Goal: Transaction & Acquisition: Purchase product/service

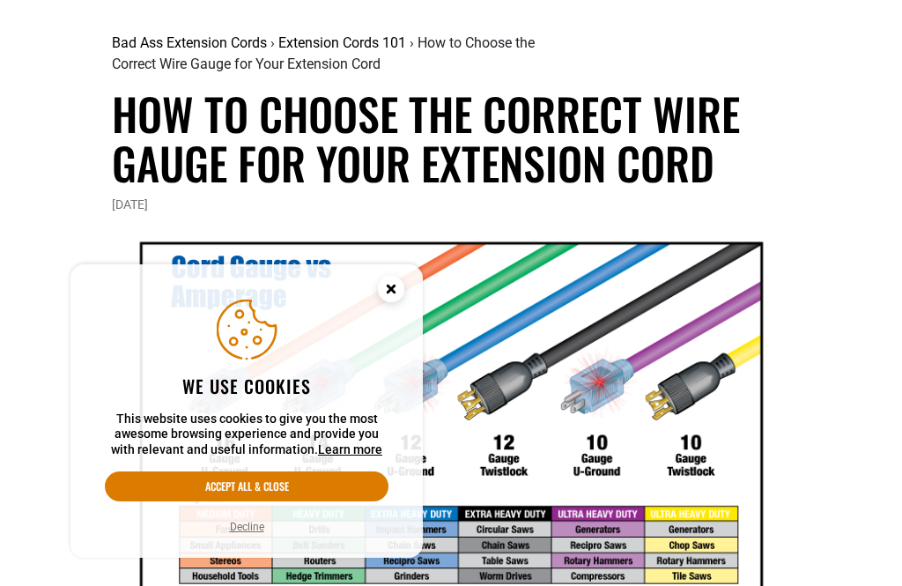
scroll to position [139, 0]
click at [322, 501] on button "Accept all & close" at bounding box center [247, 486] width 284 height 30
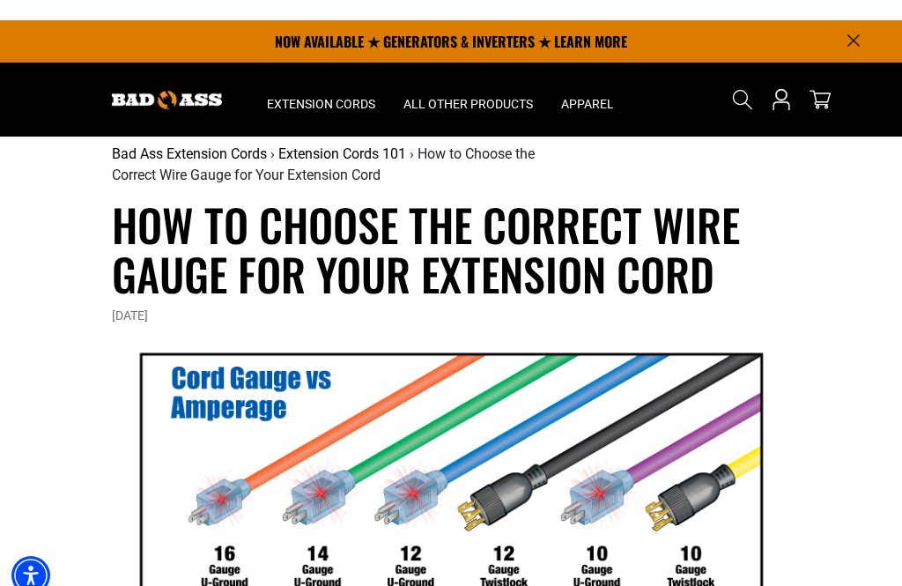
scroll to position [0, 0]
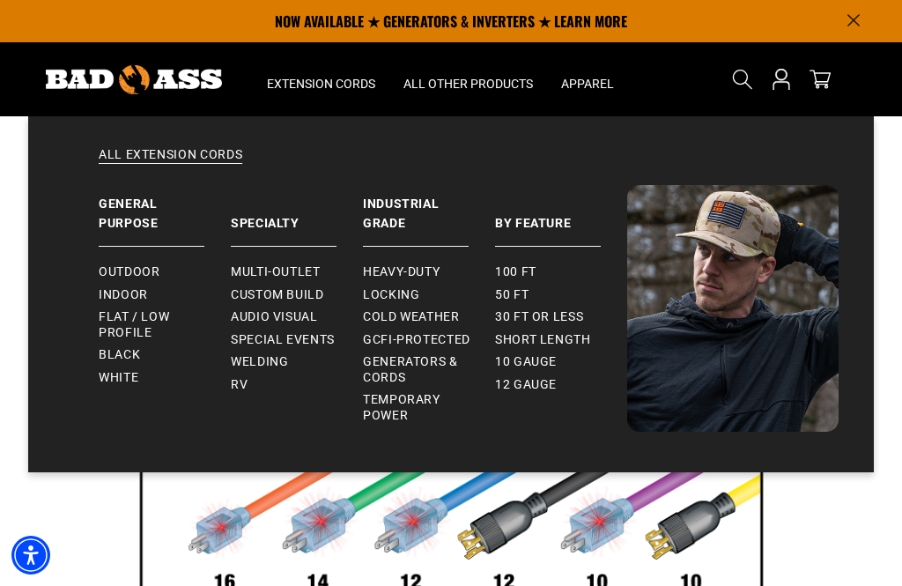
click at [276, 351] on link "Welding" at bounding box center [297, 361] width 132 height 23
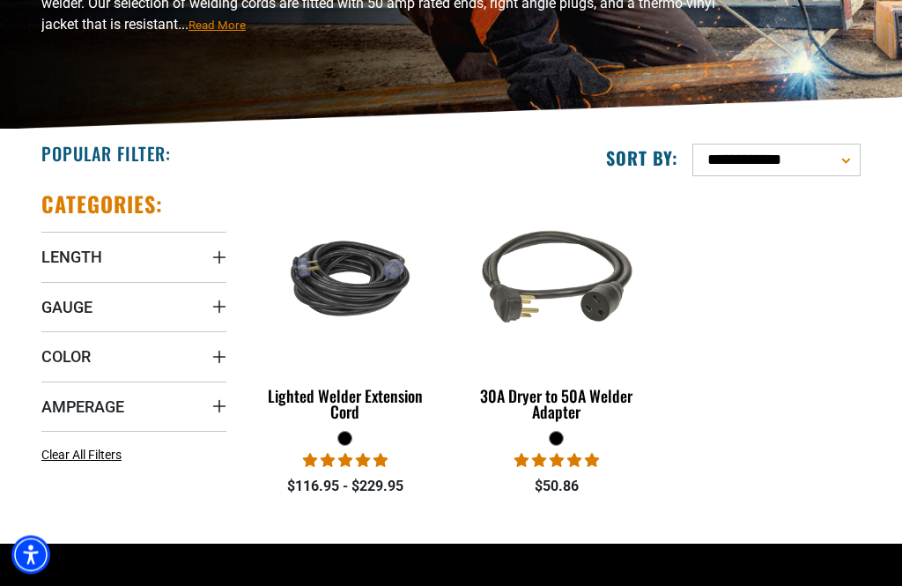
scroll to position [276, 0]
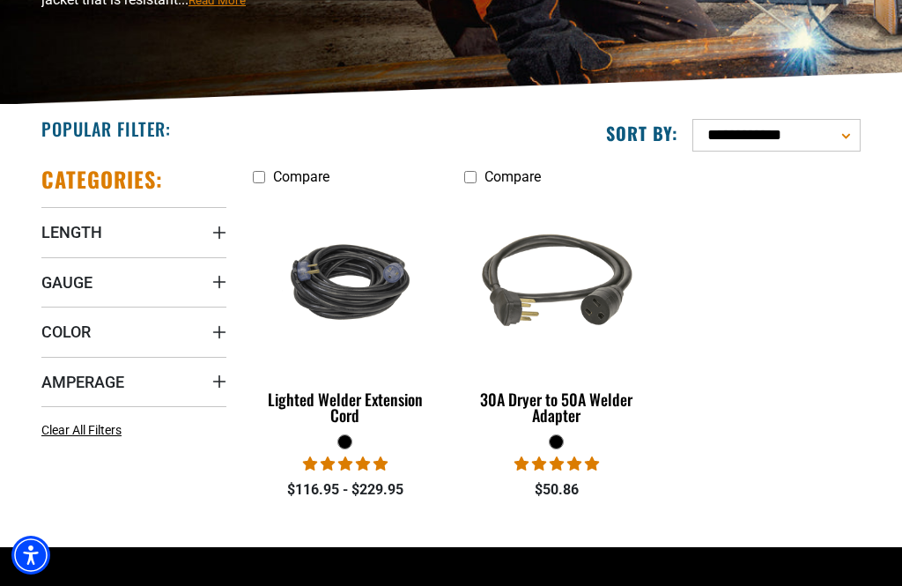
click at [111, 367] on summary "Amperage" at bounding box center [133, 381] width 185 height 49
click at [145, 424] on icon at bounding box center [141, 417] width 14 height 23
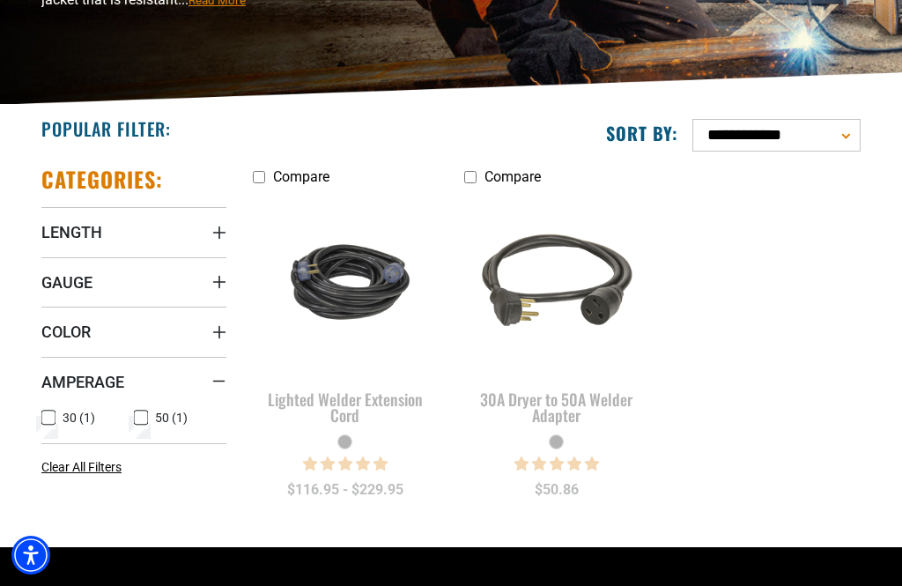
click at [136, 413] on icon at bounding box center [141, 418] width 11 height 10
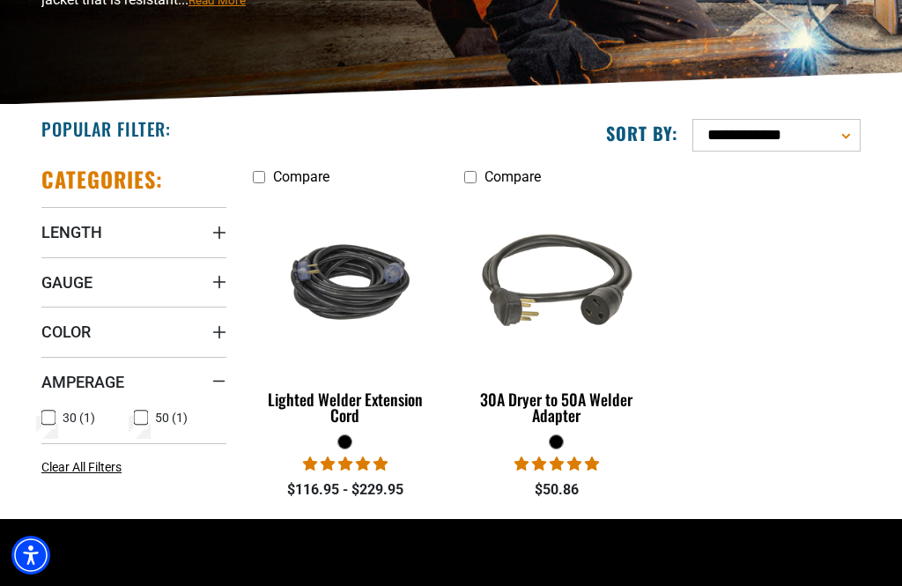
click at [382, 409] on div "Lighted Welder Extension Cord" at bounding box center [345, 407] width 185 height 32
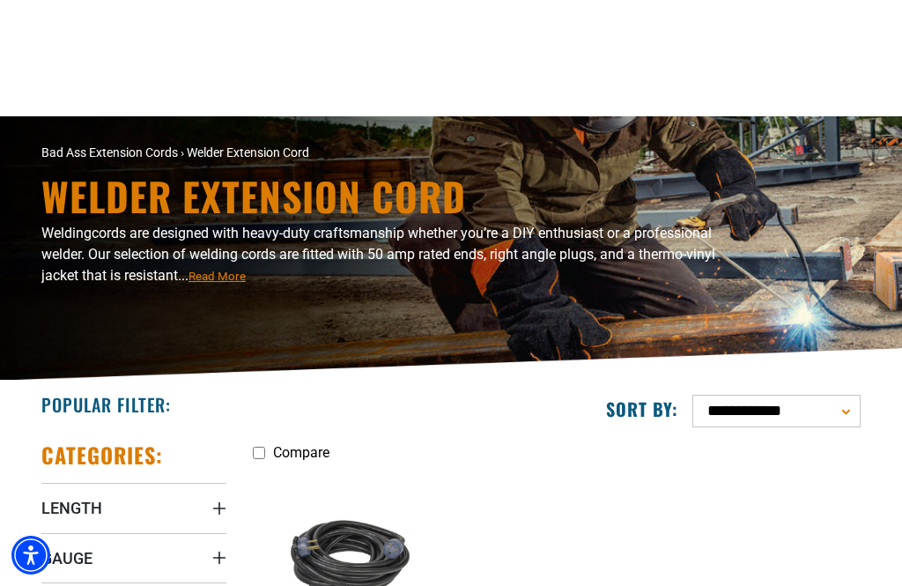
scroll to position [332, 0]
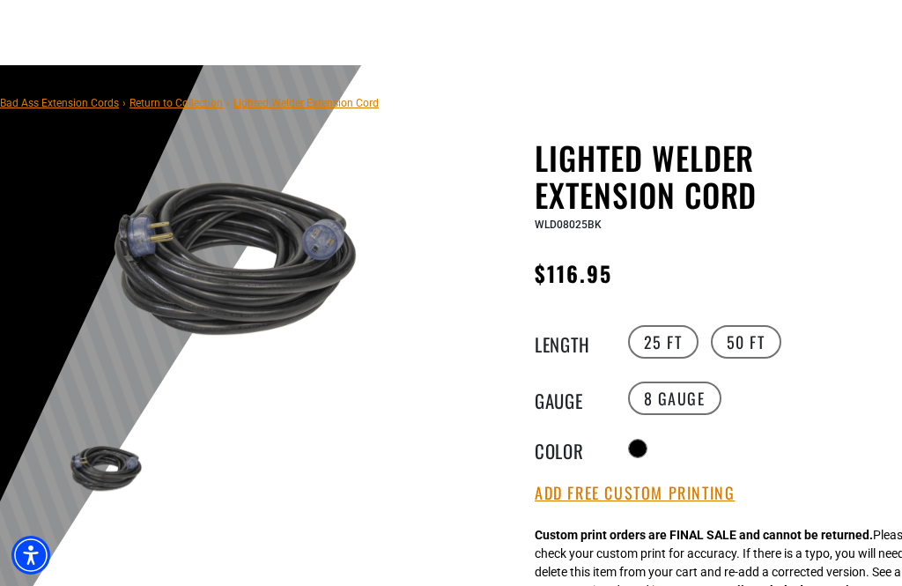
scroll to position [46, 0]
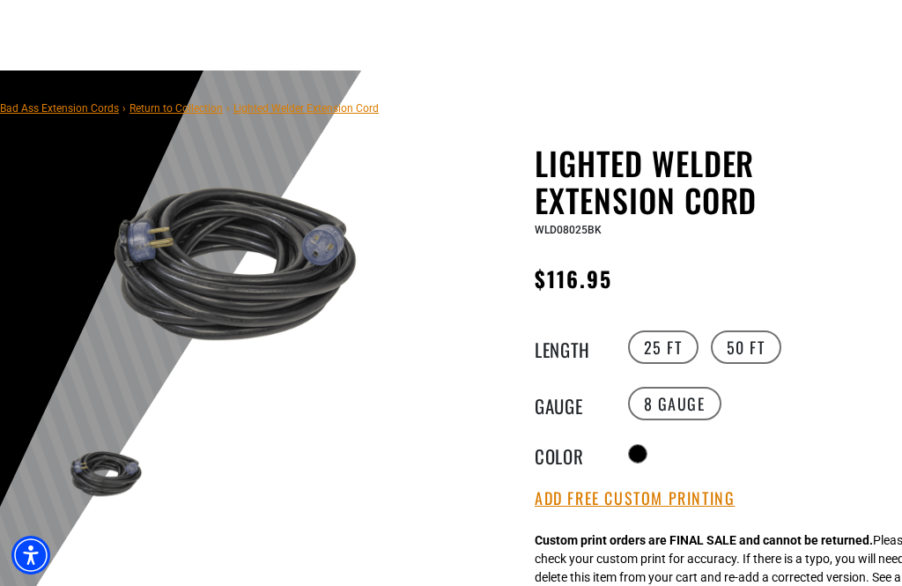
click at [756, 340] on label "50 FT" at bounding box center [746, 346] width 70 height 33
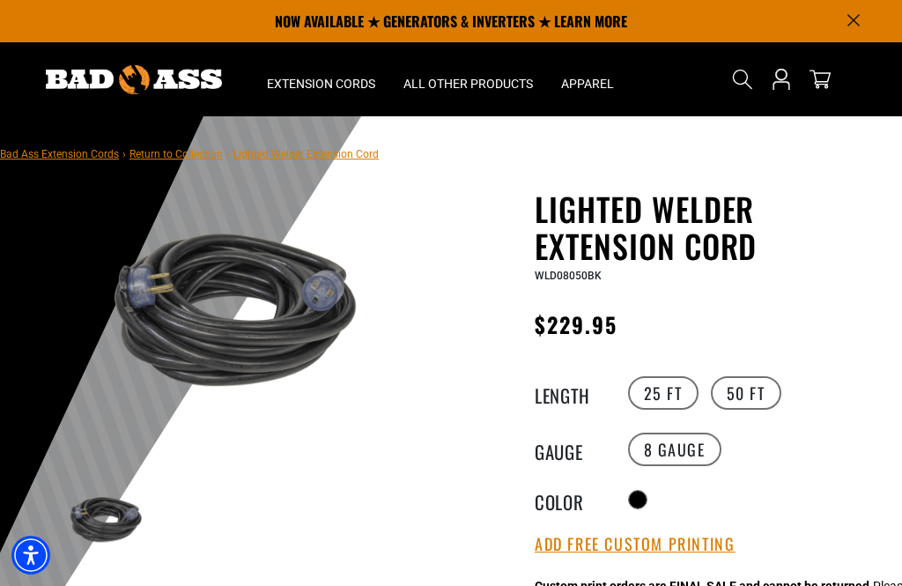
click at [667, 391] on label "25 FT" at bounding box center [663, 392] width 70 height 33
